Goal: Complete application form

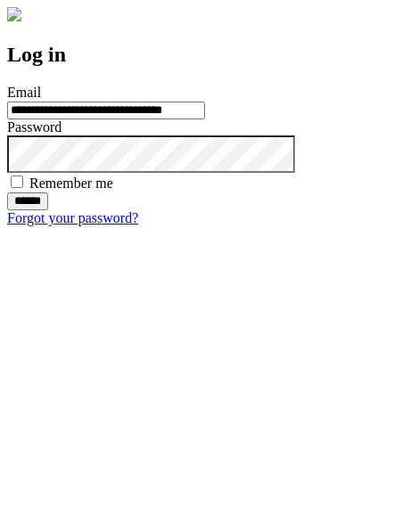
type input "**********"
click at [48, 210] on input "******" at bounding box center [27, 201] width 41 height 18
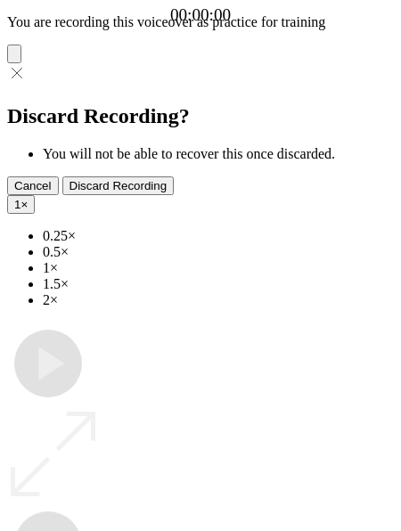
type input "**********"
